Goal: Task Accomplishment & Management: Use online tool/utility

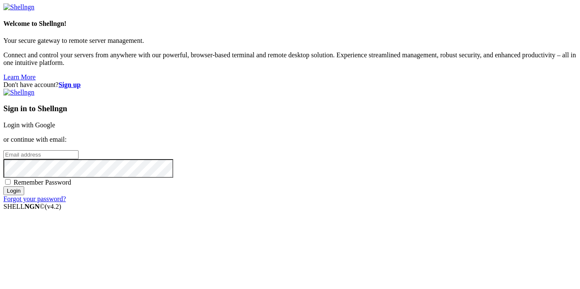
type input "Thatgoatkid"
click at [55, 121] on link "Login with Google" at bounding box center [29, 124] width 52 height 7
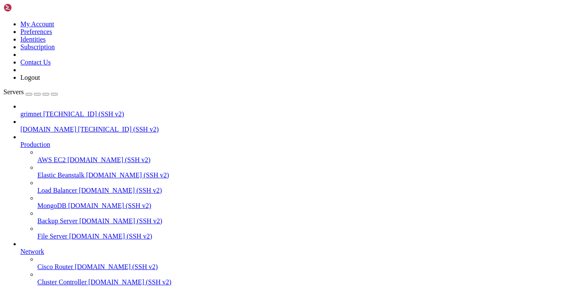
click at [29, 126] on span "[DOMAIN_NAME]" at bounding box center [48, 129] width 56 height 7
click at [28, 126] on span "[DOMAIN_NAME]" at bounding box center [48, 129] width 56 height 7
click at [39, 110] on span "grimnet" at bounding box center [30, 113] width 21 height 7
click at [28, 110] on span "grimnet" at bounding box center [30, 113] width 21 height 7
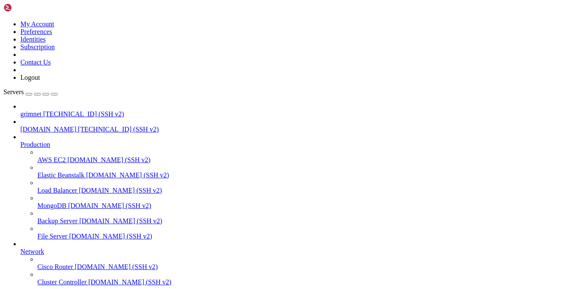
click at [28, 110] on span "grimnet" at bounding box center [30, 113] width 21 height 7
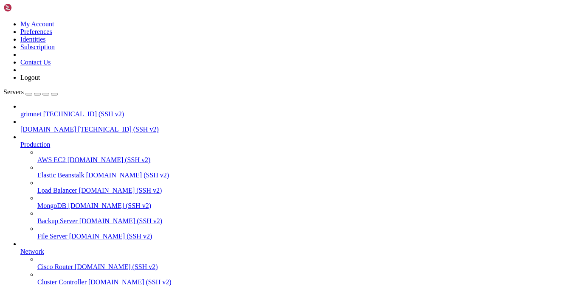
scroll to position [306, 0]
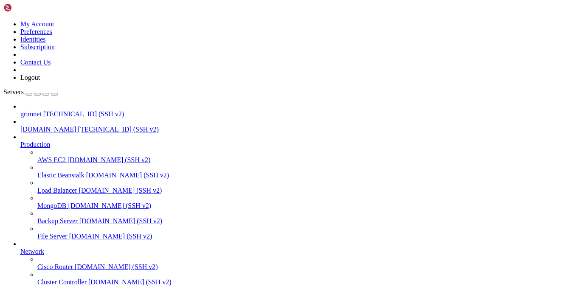
scroll to position [1406, 0]
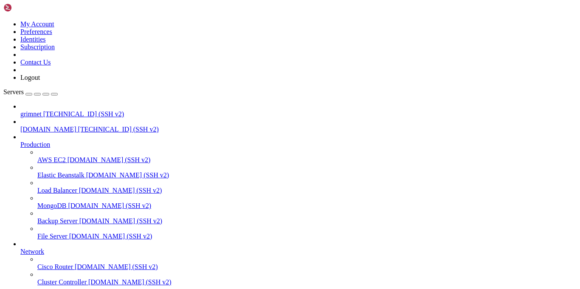
scroll to position [2981, 0]
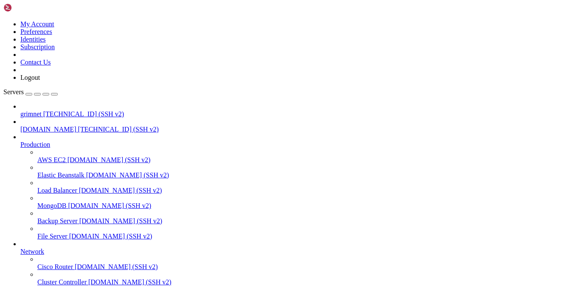
scroll to position [4051, 0]
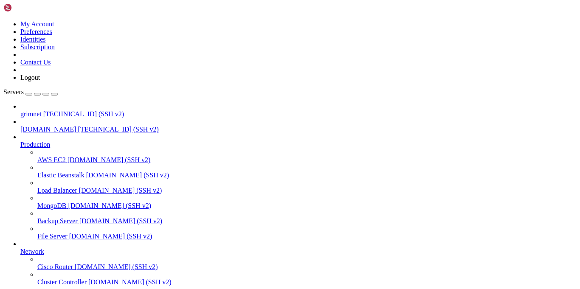
scroll to position [1, 0]
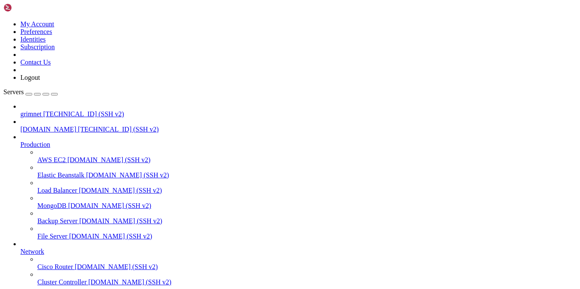
scroll to position [26188, 0]
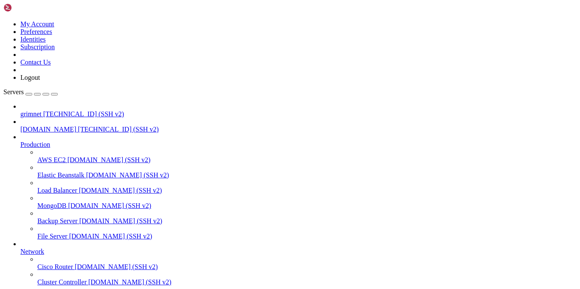
copy x-row "192.124.249.6"
